Goal: Information Seeking & Learning: Learn about a topic

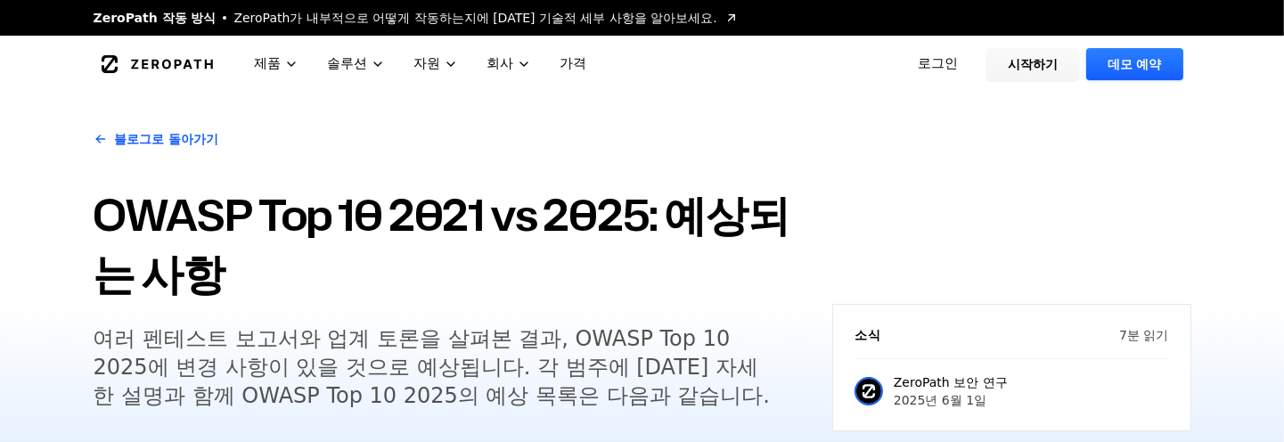
click at [497, 236] on font "OWASP Top 10 2021 vs 2025: 예상되는 사항" at bounding box center [442, 243] width 696 height 118
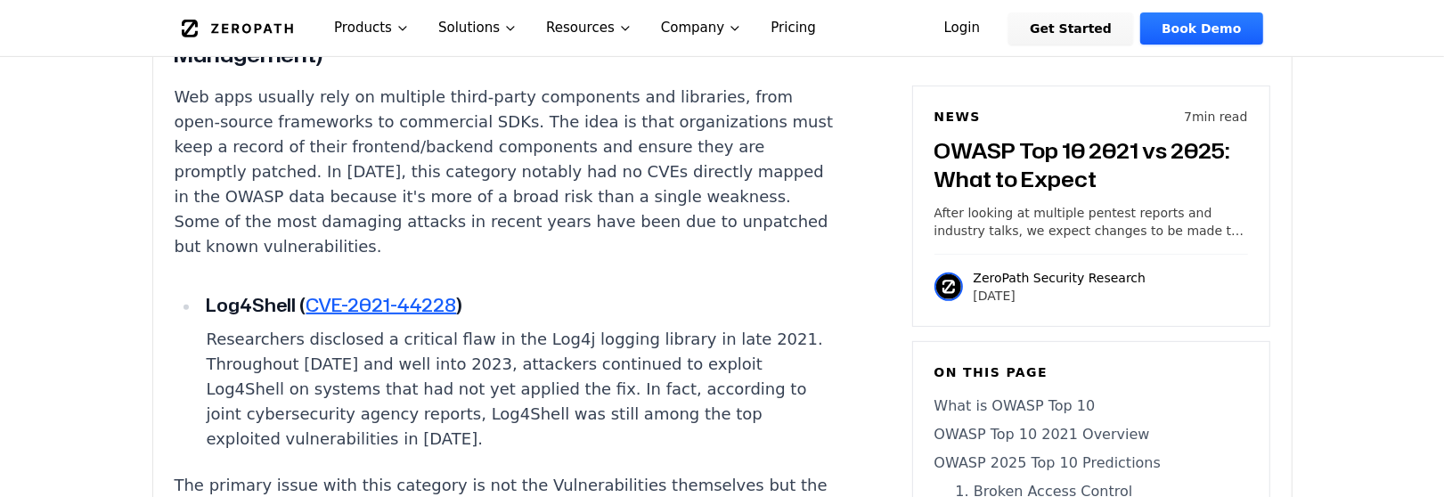
scroll to position [6347, 0]
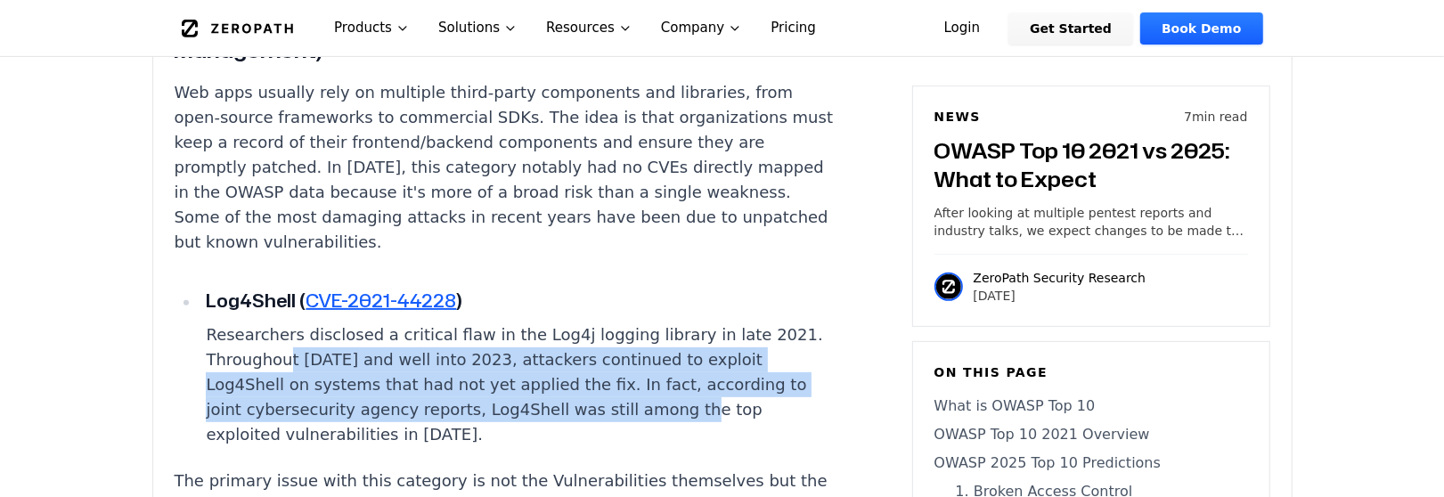
drag, startPoint x: 282, startPoint y: 221, endPoint x: 616, endPoint y: 294, distance: 341.1
click at [616, 322] on p "Researchers disclosed a critical flaw in the Log4j logging library in late 2021…" at bounding box center [521, 384] width 631 height 125
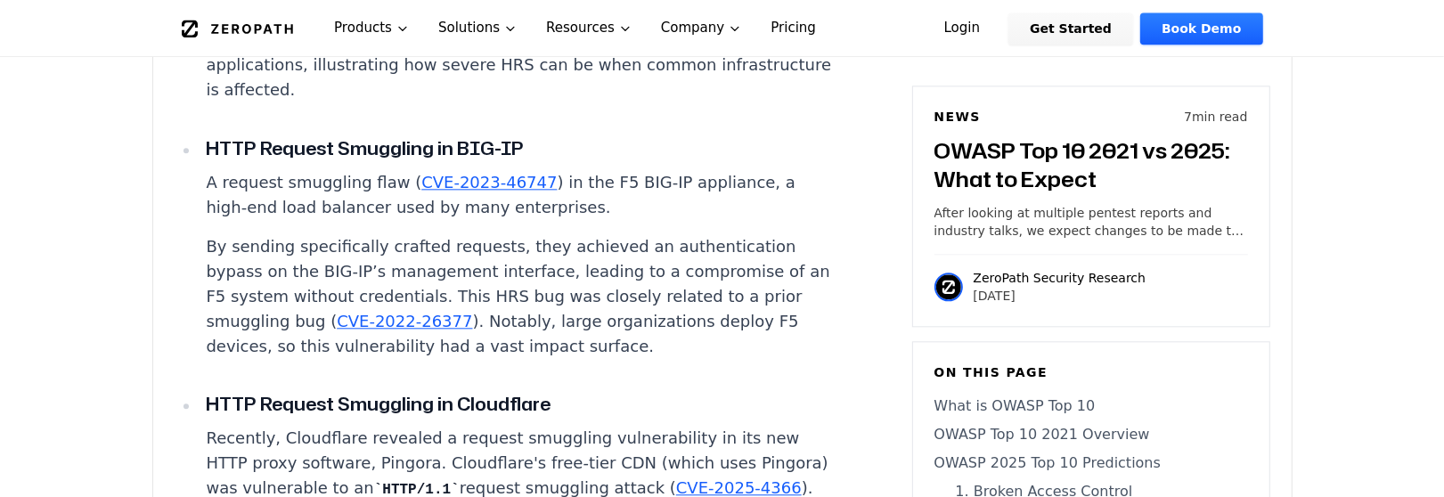
scroll to position [9465, 0]
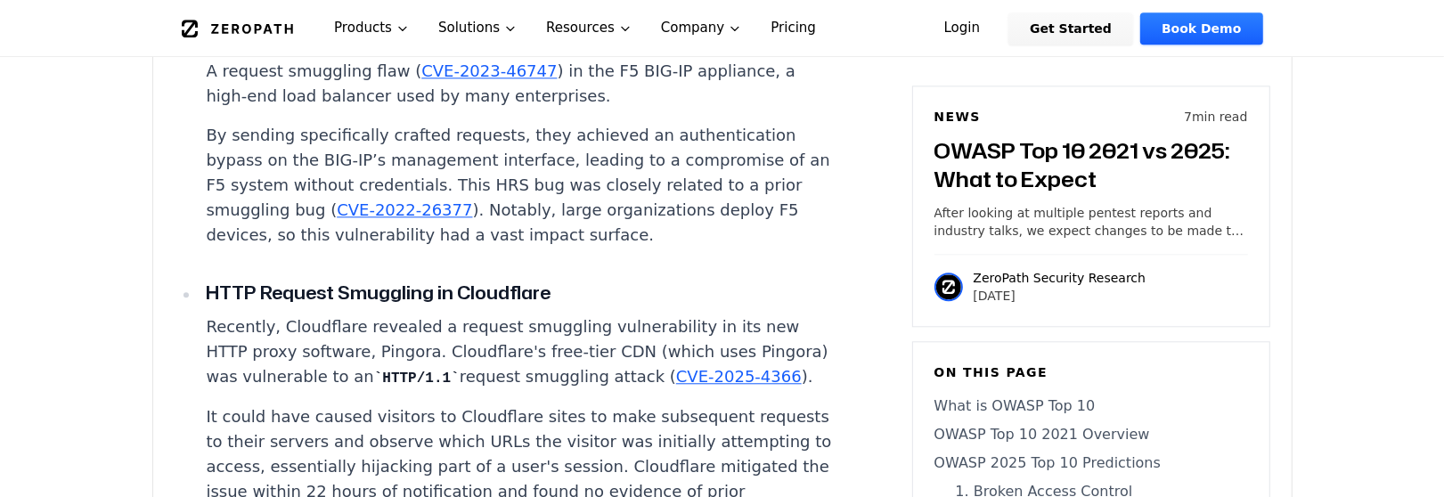
click at [676, 367] on link "CVE-2025-4366" at bounding box center [739, 376] width 126 height 19
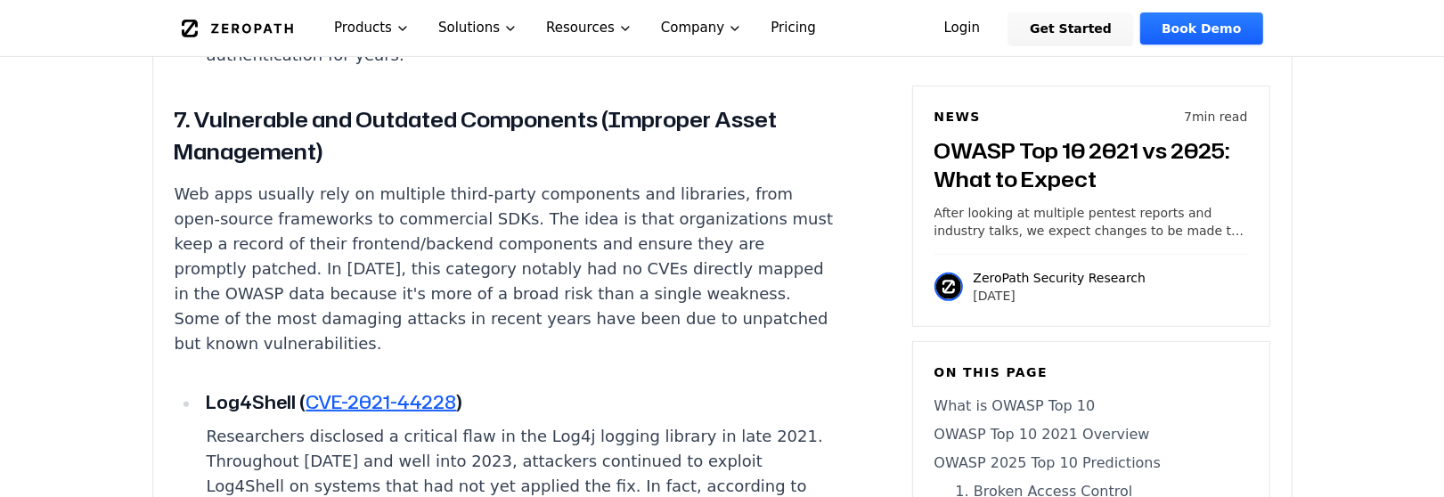
scroll to position [6235, 0]
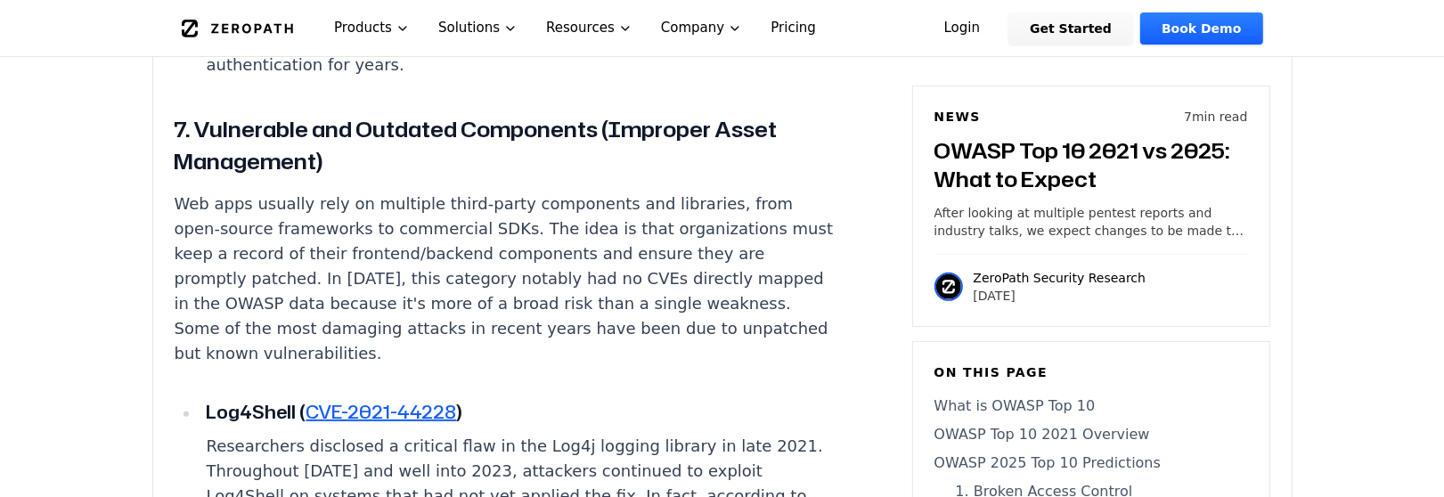
click at [368, 399] on link "CVE-2021-44228" at bounding box center [381, 411] width 151 height 25
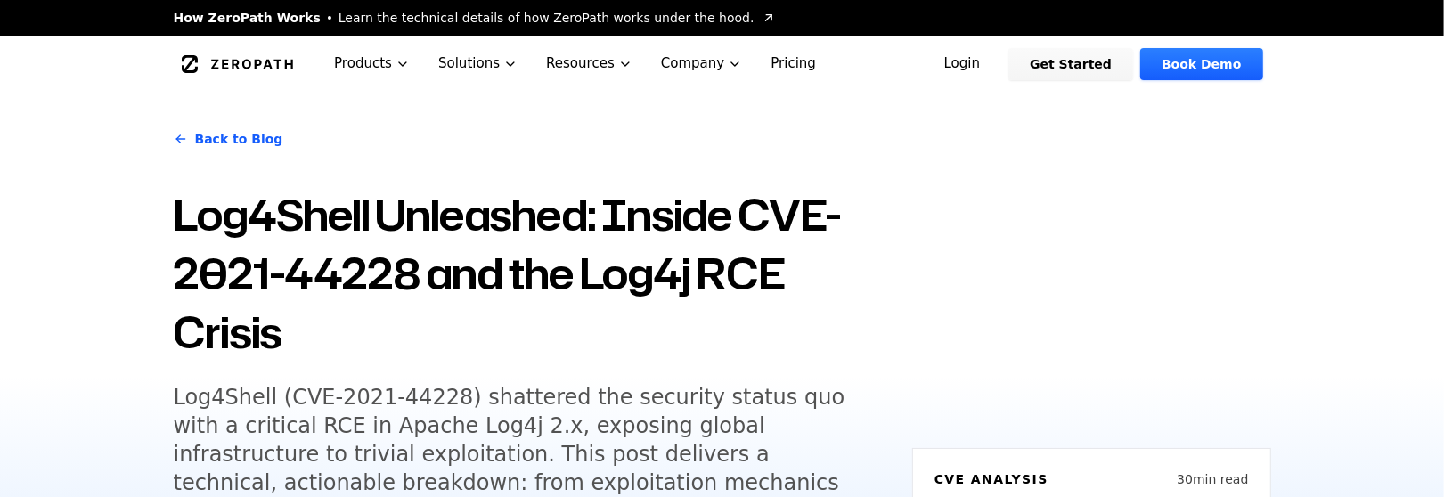
click at [737, 220] on h1 "Log4Shell Unleashed: Inside CVE-2021-44228 and the Log4j RCE Crisis" at bounding box center [532, 273] width 717 height 176
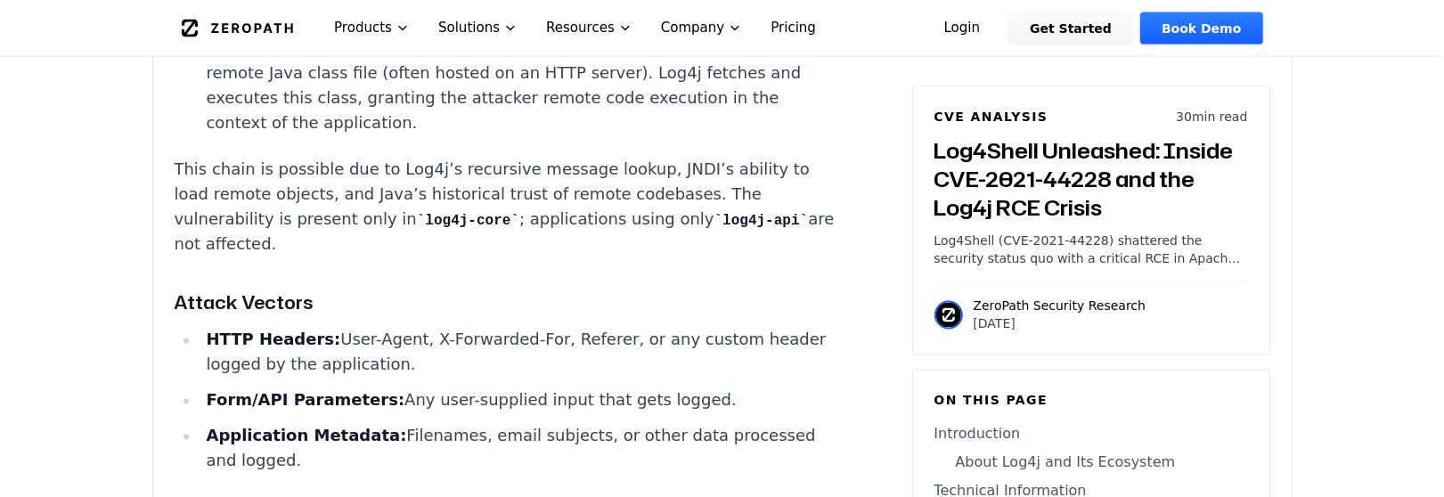
scroll to position [2672, 0]
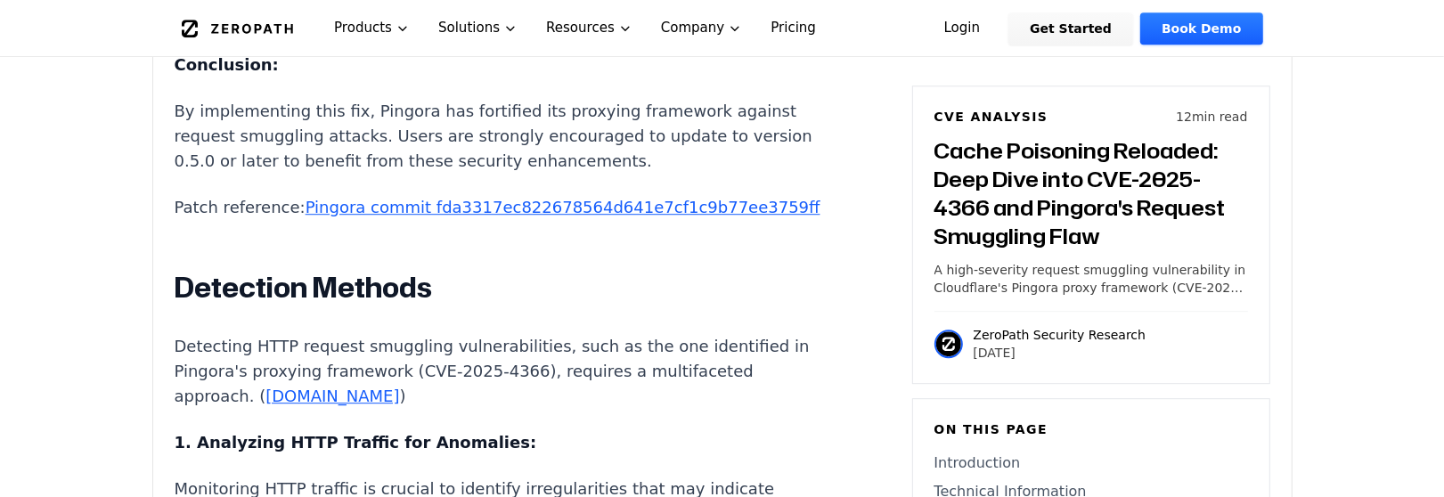
scroll to position [4343, 0]
